Goal: Task Accomplishment & Management: Use online tool/utility

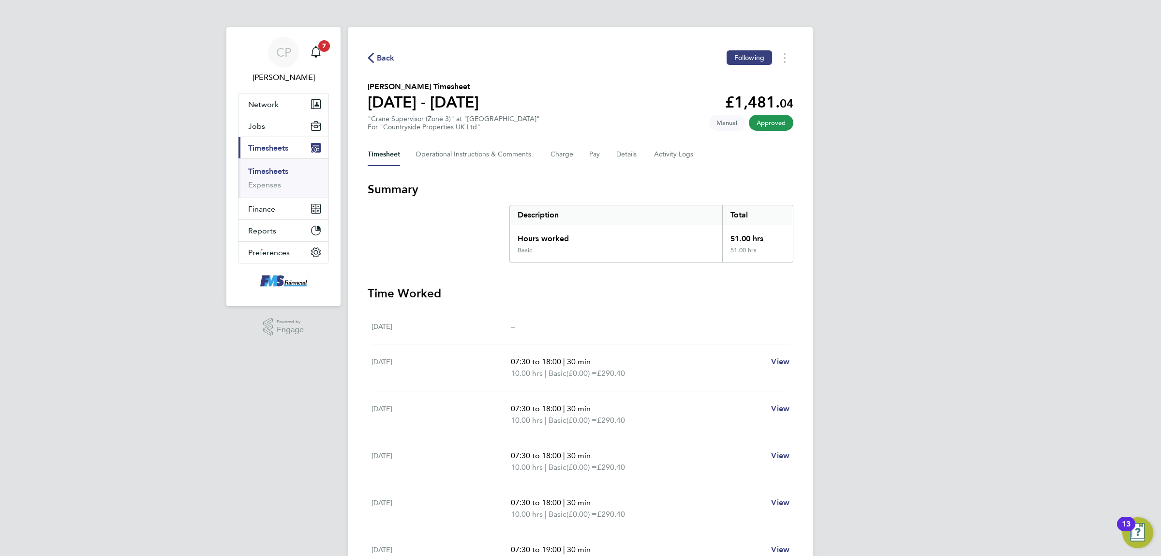
click at [281, 167] on link "Timesheets" at bounding box center [268, 170] width 40 height 9
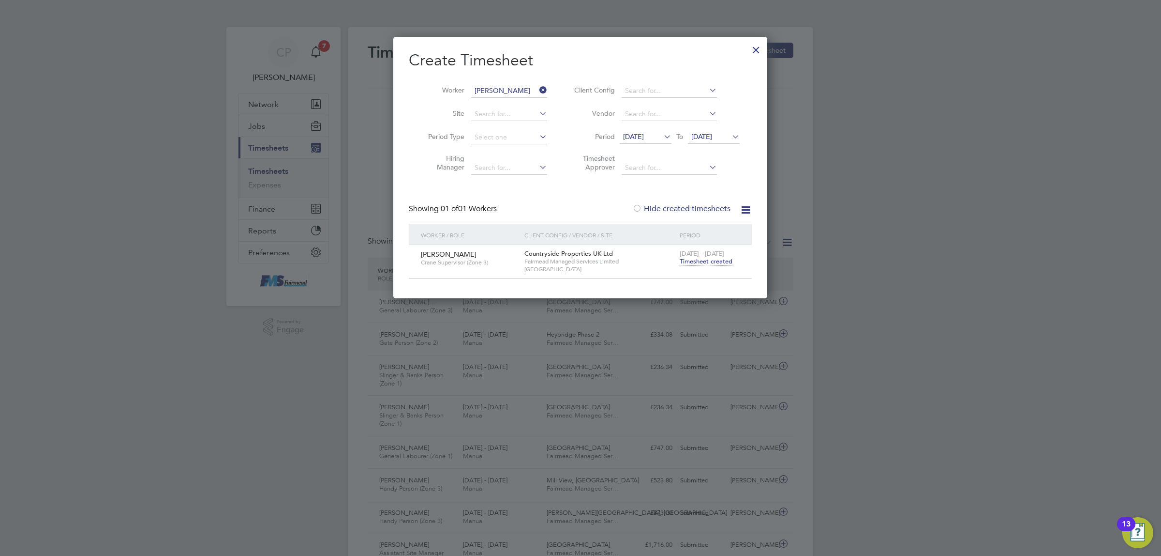
click at [538, 90] on icon at bounding box center [538, 90] width 0 height 14
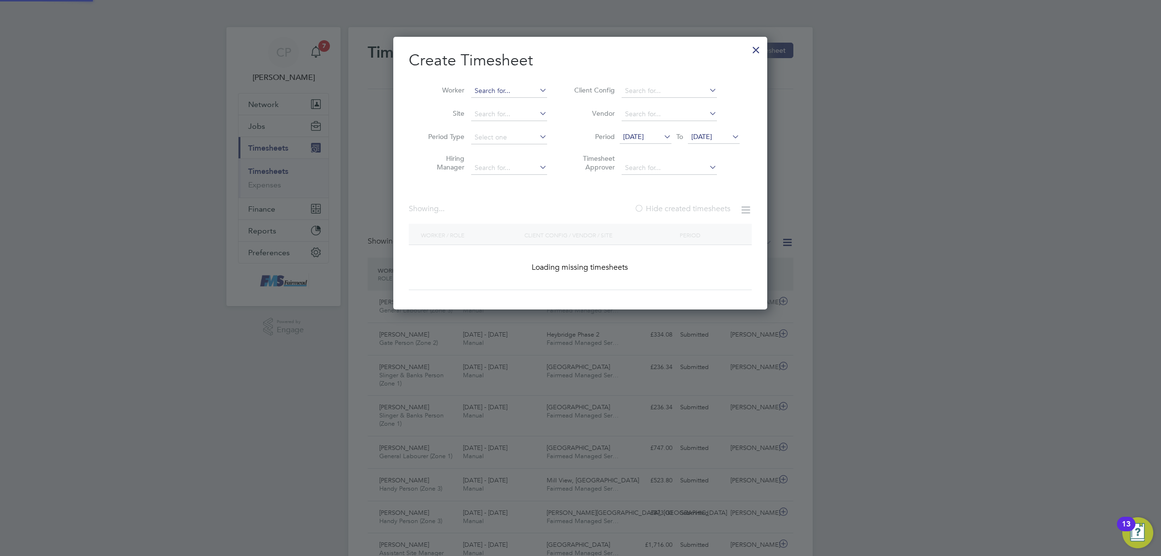
click at [504, 91] on input at bounding box center [509, 91] width 76 height 14
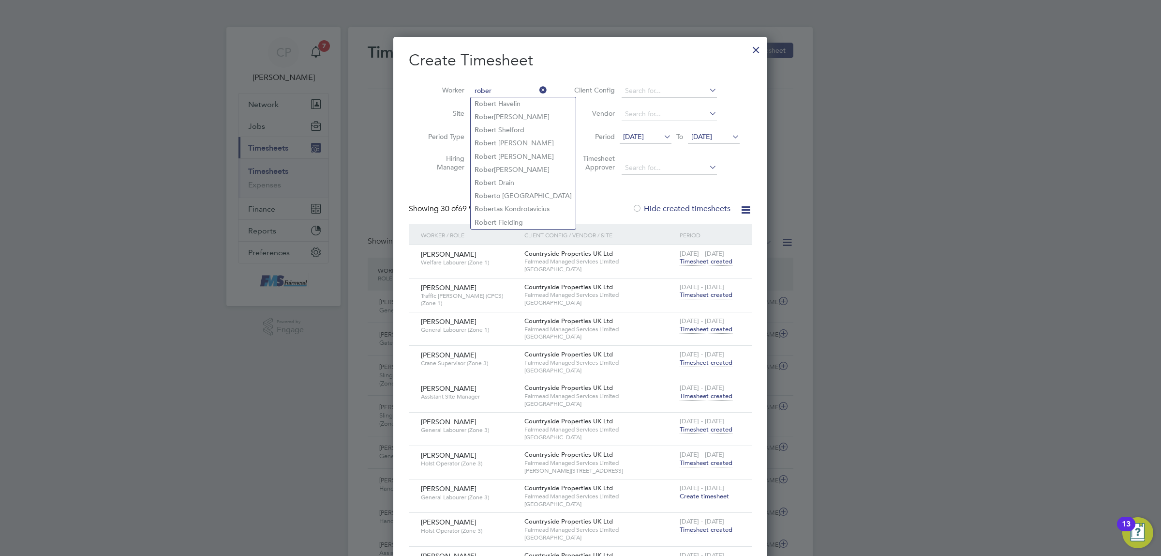
type input "rober"
click at [288, 172] on div at bounding box center [580, 278] width 1161 height 556
click at [754, 49] on div at bounding box center [756, 47] width 17 height 17
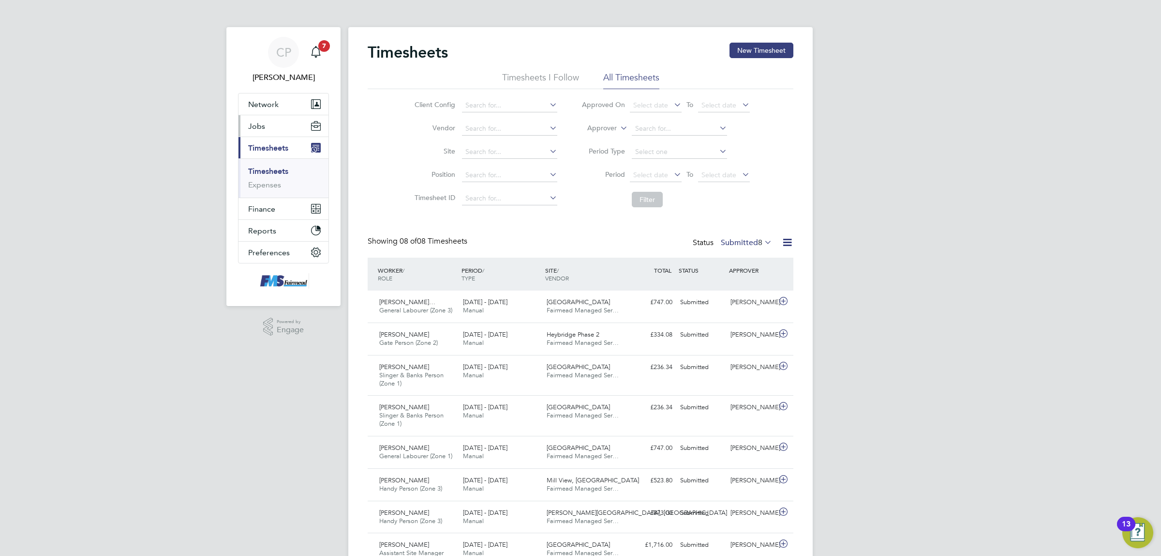
click at [273, 127] on button "Jobs" at bounding box center [284, 125] width 90 height 21
click at [275, 178] on link "Placements" at bounding box center [268, 176] width 40 height 9
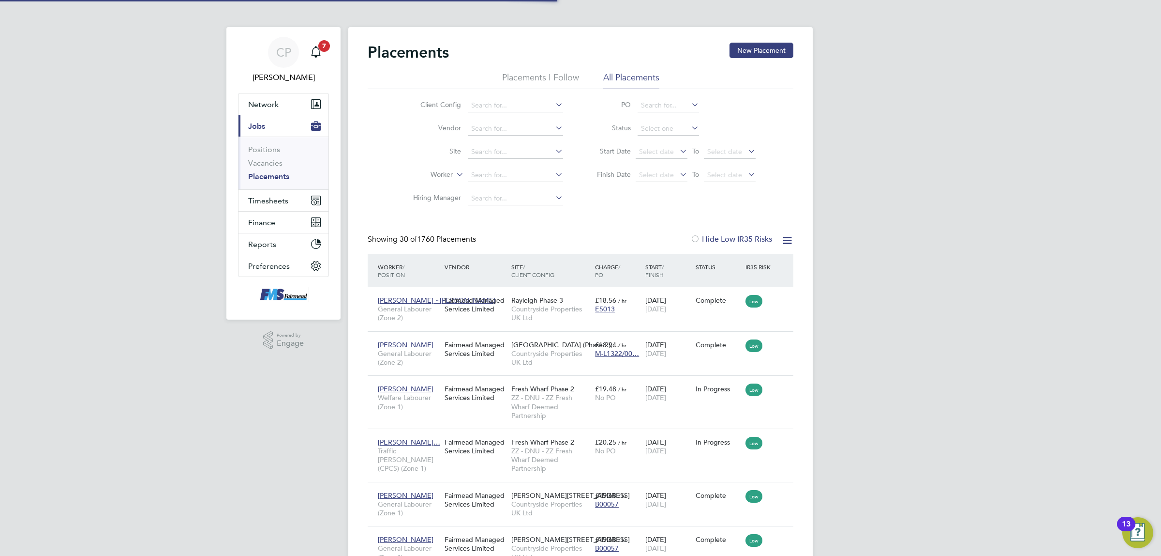
drag, startPoint x: 497, startPoint y: 177, endPoint x: 508, endPoint y: 175, distance: 10.7
click at [499, 177] on input at bounding box center [515, 175] width 95 height 14
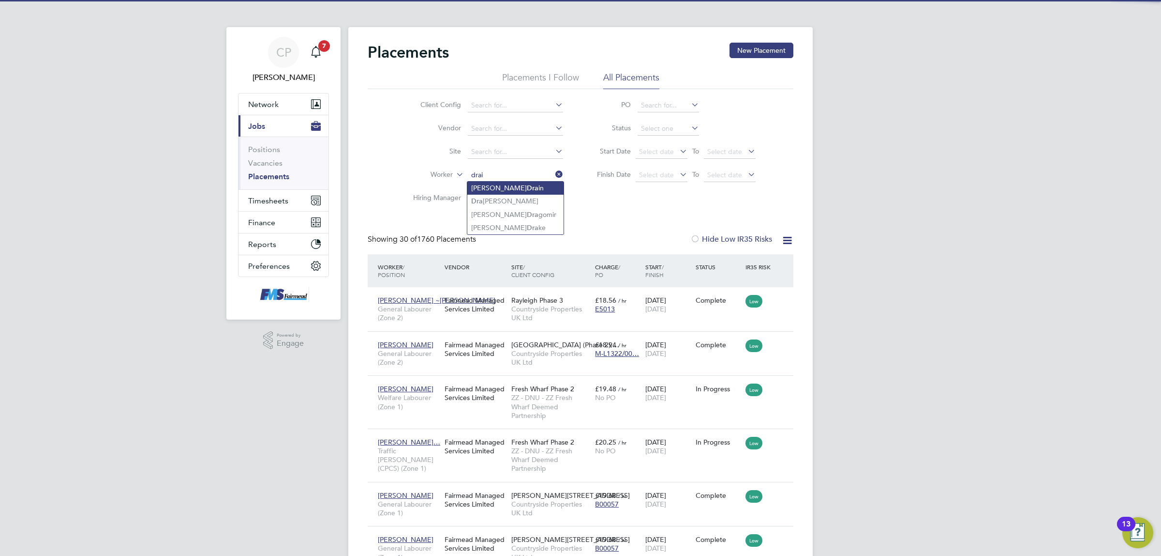
click at [527, 191] on b "Dra" at bounding box center [533, 188] width 12 height 8
type input "[PERSON_NAME]"
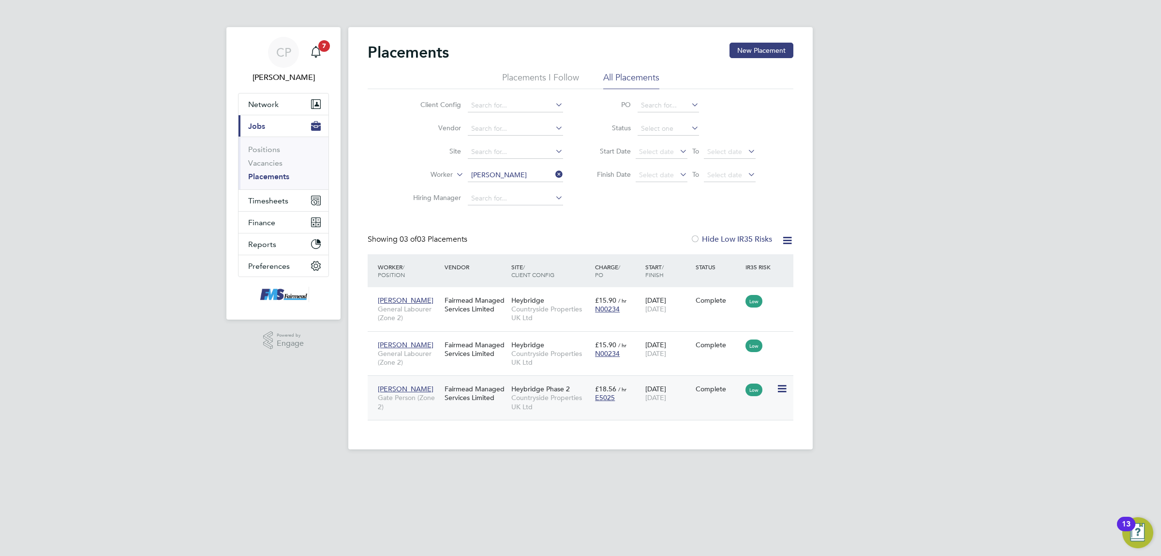
click at [564, 410] on span "Countryside Properties UK Ltd" at bounding box center [551, 401] width 79 height 17
